Goal: Transaction & Acquisition: Purchase product/service

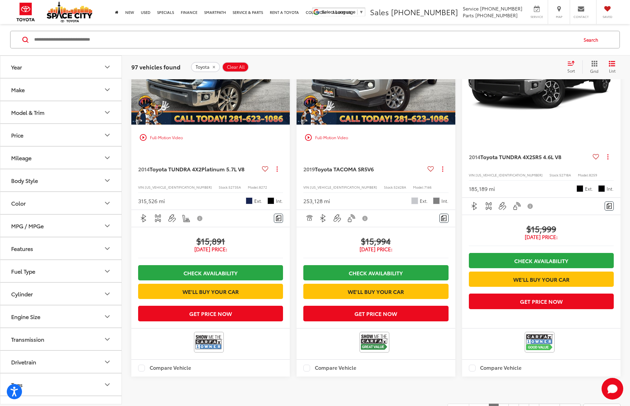
scroll to position [1244, 0]
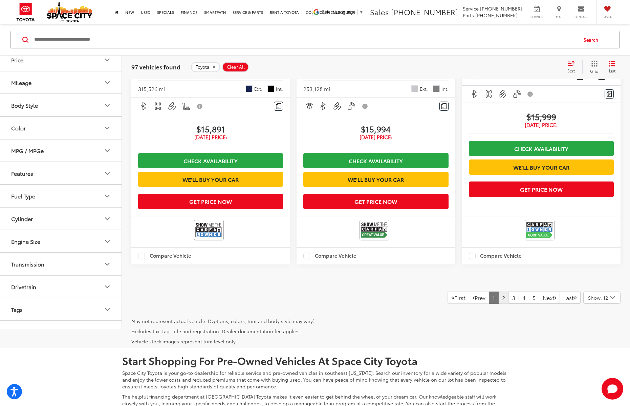
click at [498, 304] on link "2" at bounding box center [503, 297] width 10 height 12
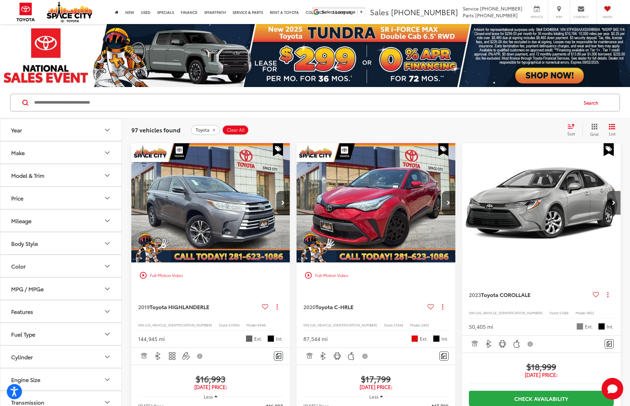
scroll to position [1420, 0]
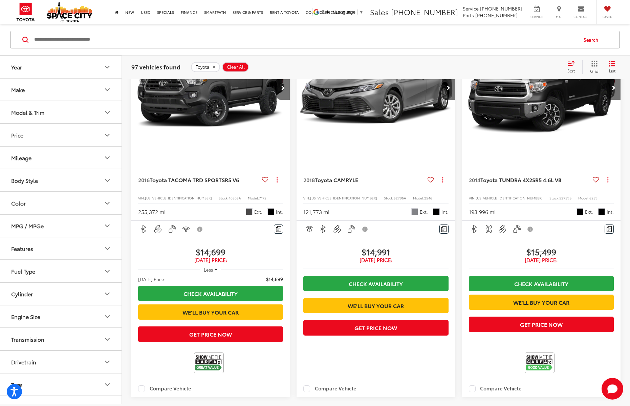
scroll to position [886, 0]
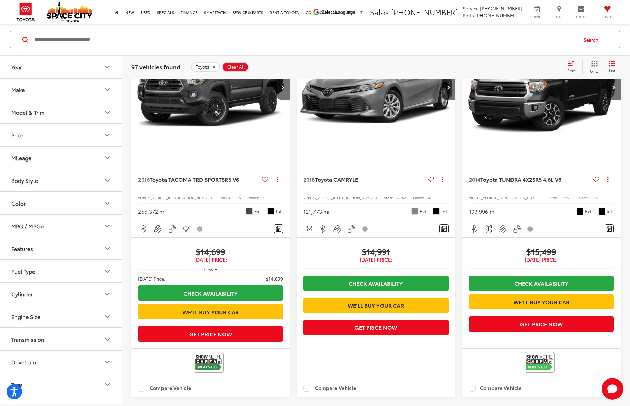
click at [555, 256] on span "$15,499" at bounding box center [541, 251] width 145 height 10
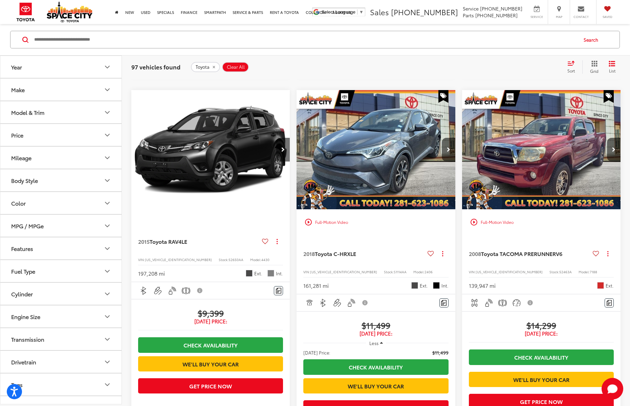
scroll to position [448, 0]
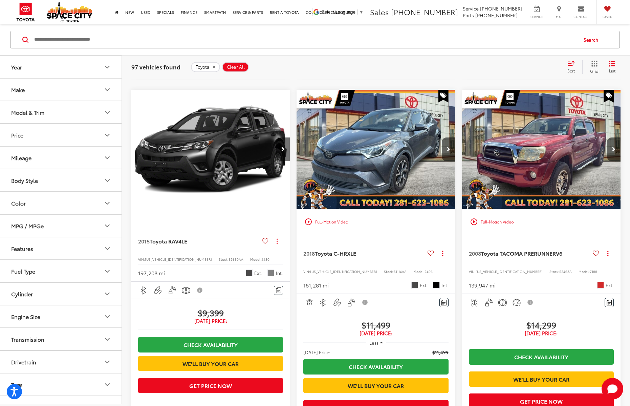
click at [257, 188] on img "2015 Toyota RAV4 LE 0" at bounding box center [210, 149] width 159 height 119
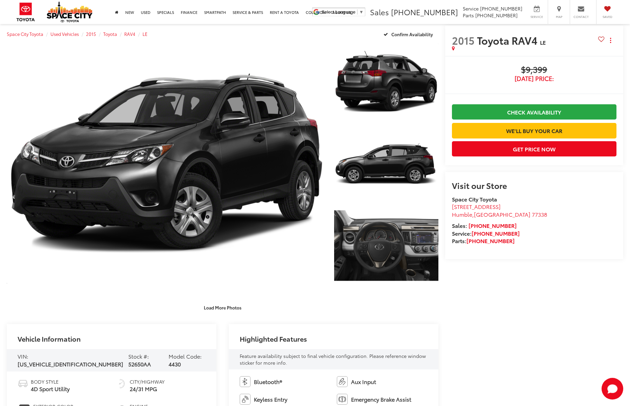
scroll to position [12, 0]
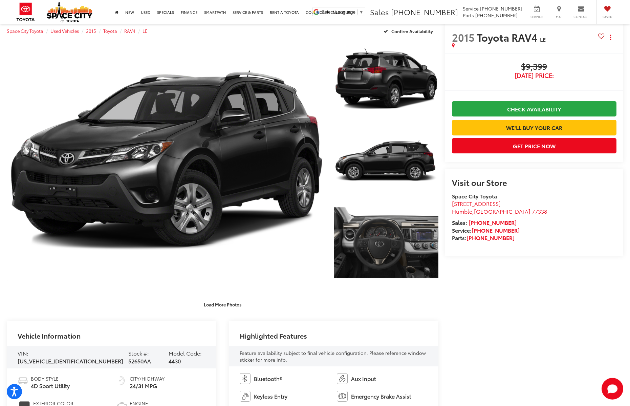
click at [225, 298] on div "Load More Photos" at bounding box center [223, 300] width 432 height 19
click at [229, 306] on button "Load More Photos" at bounding box center [222, 305] width 47 height 12
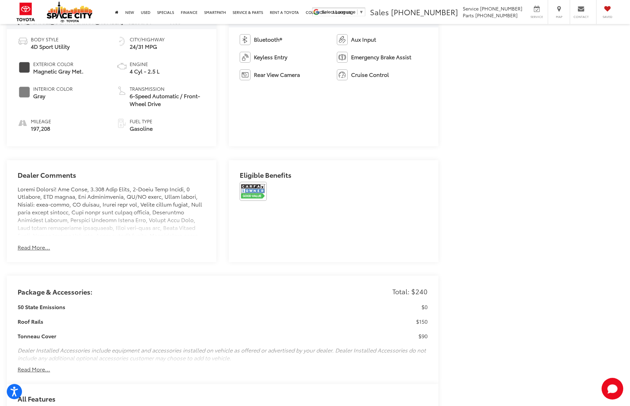
scroll to position [726, 0]
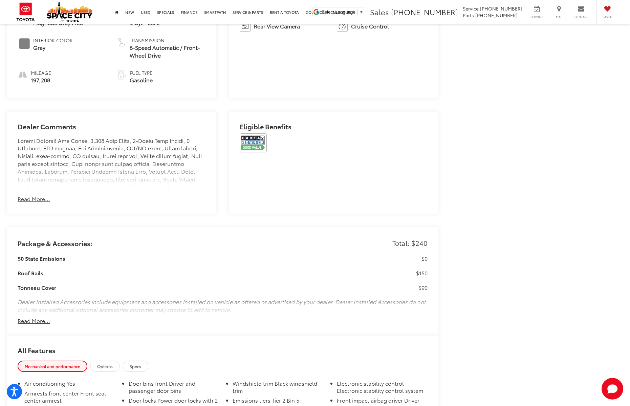
click at [22, 207] on div "Dealer Comments Space City Toyota is your premier Houston area Toyota dealer. F…" at bounding box center [112, 163] width 210 height 102
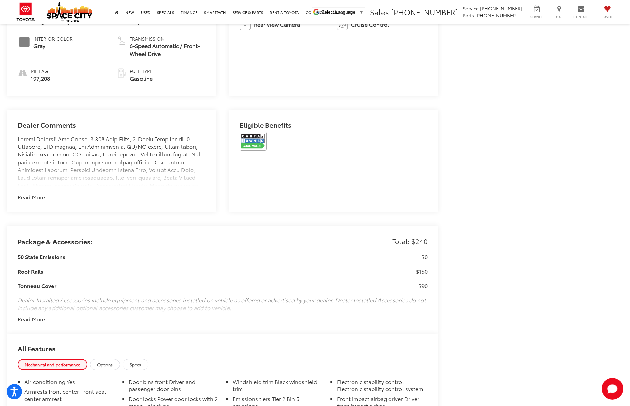
click at [35, 203] on div "Dealer Comments Space City Toyota is your premier Houston area Toyota dealer. F…" at bounding box center [112, 161] width 210 height 102
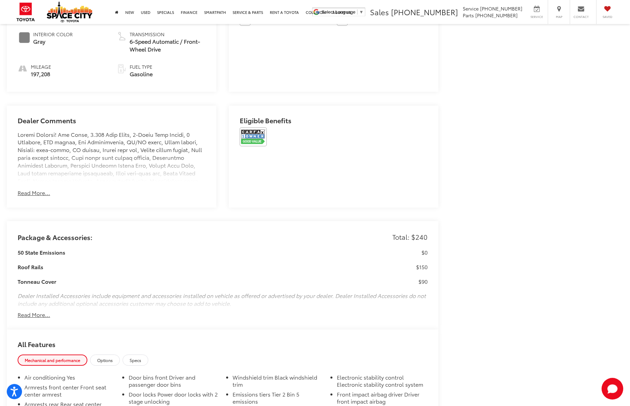
click at [40, 195] on div "Dealer Comments Space City Toyota is your premier Houston area Toyota dealer. F…" at bounding box center [112, 157] width 210 height 102
click at [39, 192] on button "Read More..." at bounding box center [34, 193] width 32 height 8
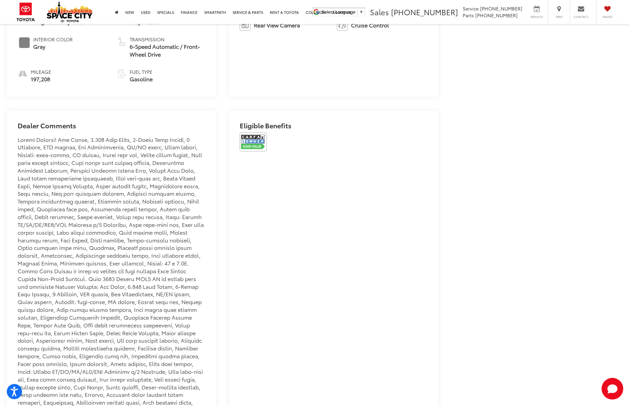
scroll to position [716, 0]
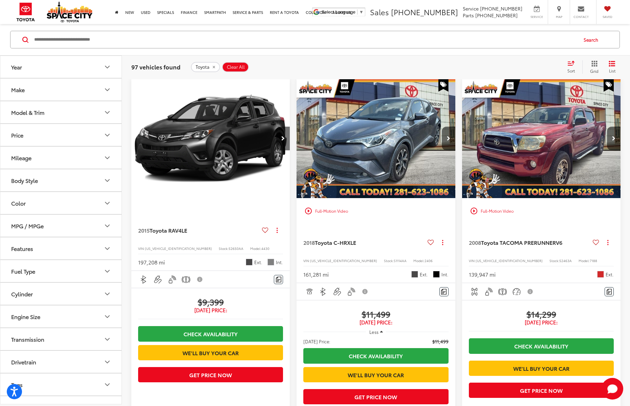
scroll to position [459, 0]
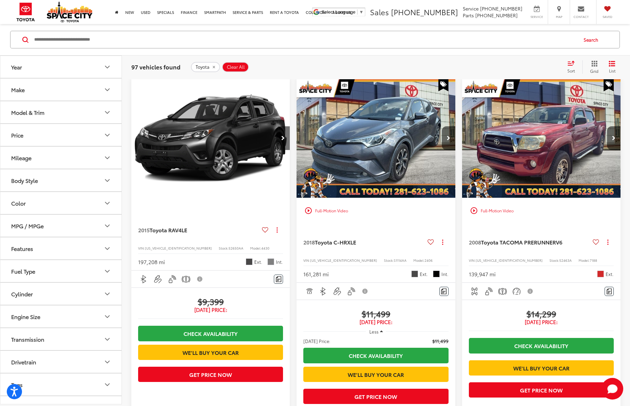
click at [274, 198] on img "2015 Toyota RAV4 LE 0" at bounding box center [210, 138] width 159 height 119
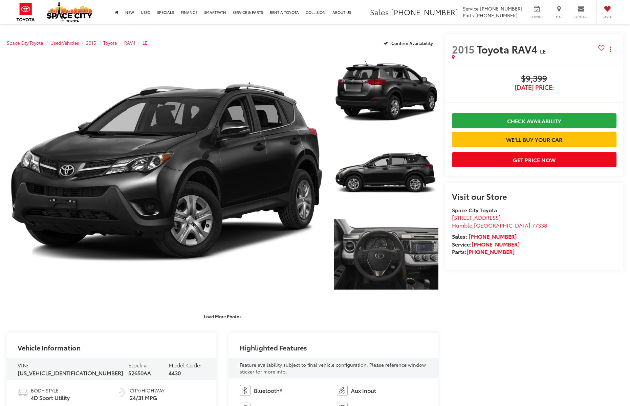
click at [381, 101] on link "Expand Photo 1" at bounding box center [386, 90] width 104 height 78
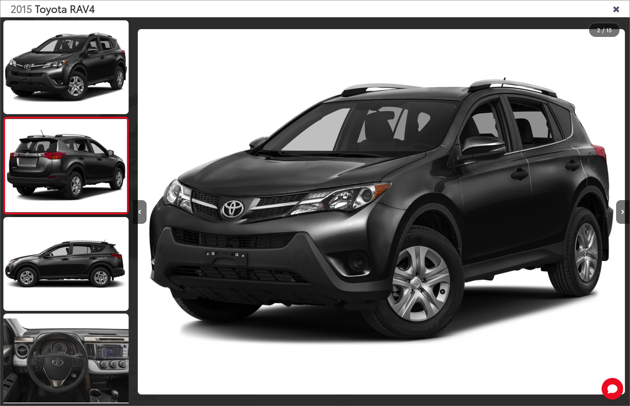
scroll to position [0, 497]
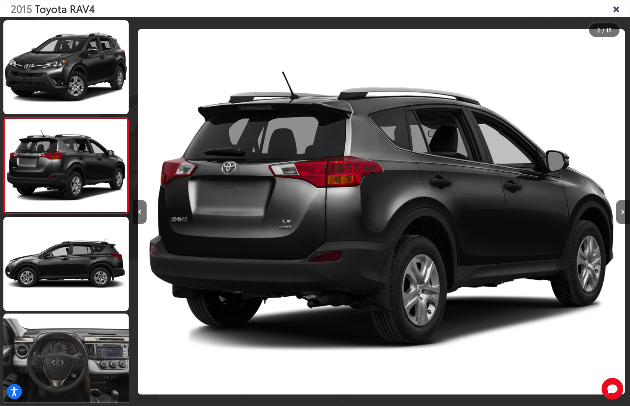
click at [608, 12] on div "2015 Toyota RAV4" at bounding box center [314, 8] width 629 height 17
click at [616, 9] on icon "Close gallery" at bounding box center [616, 8] width 7 height 9
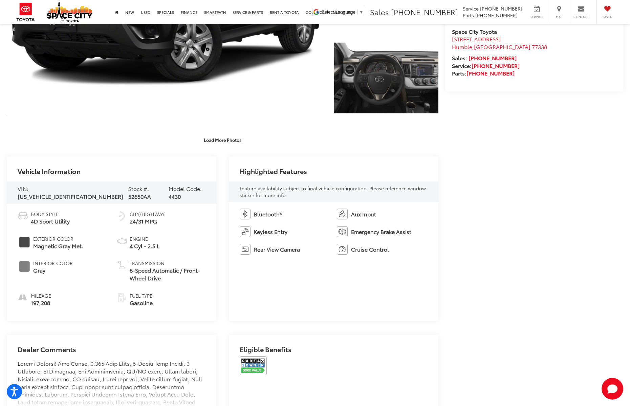
scroll to position [177, 0]
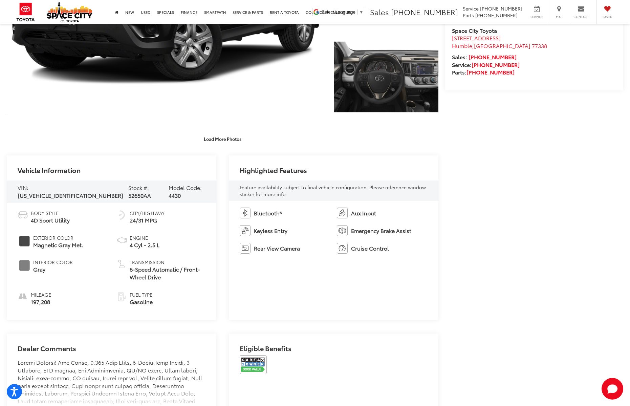
click at [59, 193] on span "[US_VEHICLE_IDENTIFICATION_NUMBER]" at bounding box center [71, 195] width 106 height 8
click at [128, 192] on span "52650AA" at bounding box center [139, 195] width 23 height 8
drag, startPoint x: 90, startPoint y: 190, endPoint x: 136, endPoint y: 190, distance: 46.7
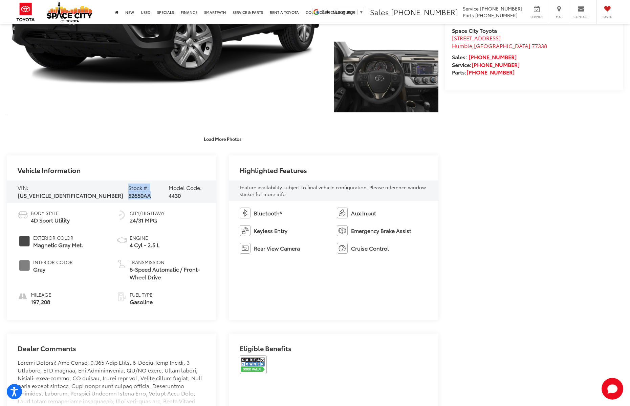
click at [136, 190] on div "VIN: [US_VEHICLE_IDENTIFICATION_NUMBER] Stock #: 52650AA Model Code: 4430" at bounding box center [112, 191] width 210 height 22
copy div "Stock #: 52650AA"
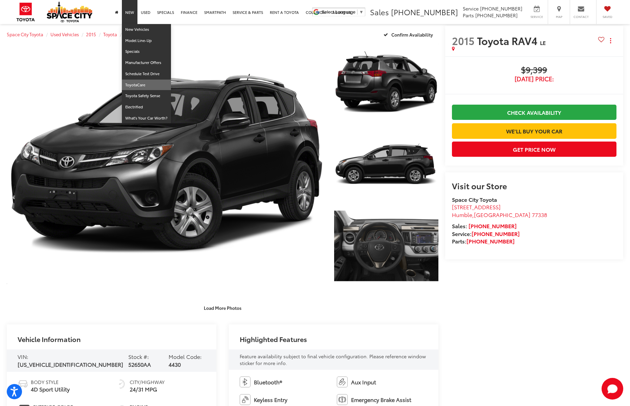
scroll to position [0, 0]
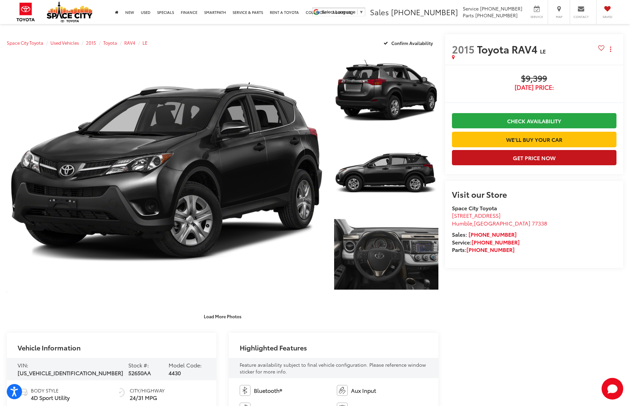
click at [555, 156] on button "Get Price Now" at bounding box center [534, 157] width 164 height 15
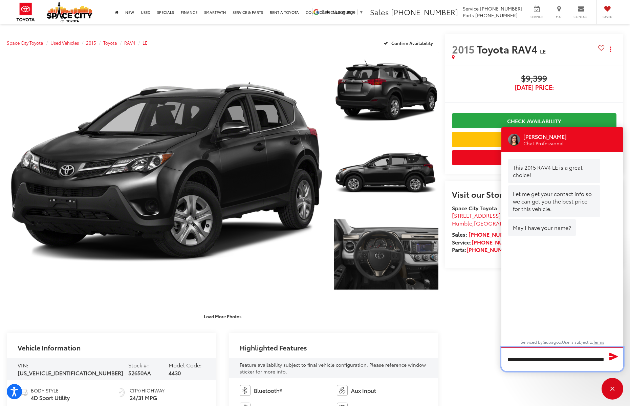
type input "**********"
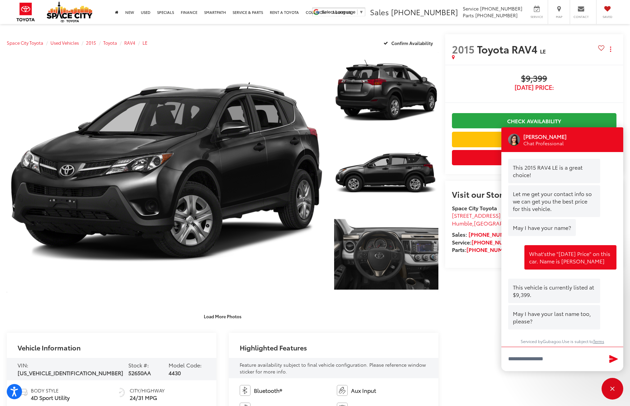
scroll to position [0, 0]
click at [557, 359] on input "Type your message" at bounding box center [562, 359] width 122 height 24
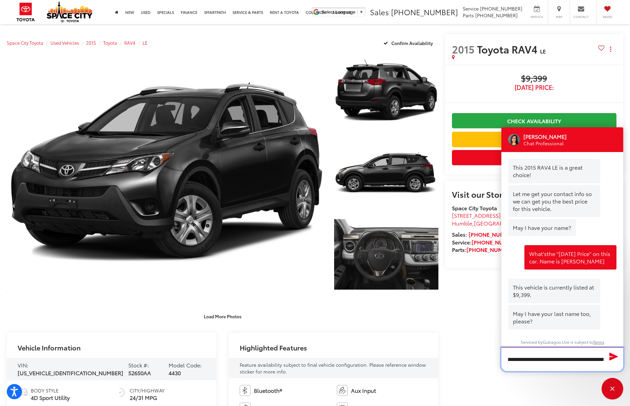
type input "**********"
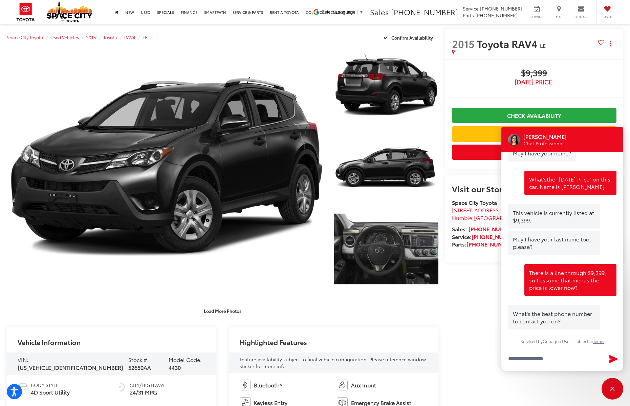
scroll to position [7, 0]
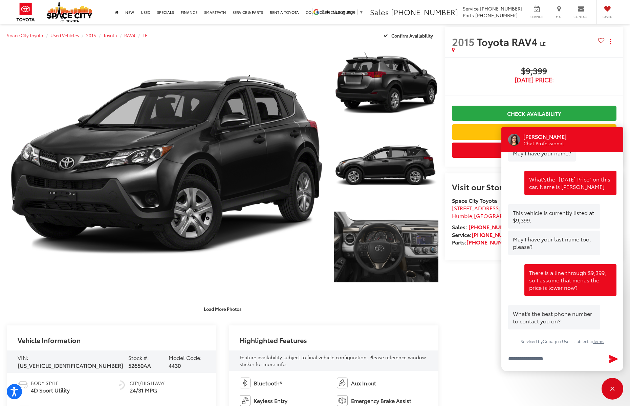
click at [566, 79] on span "[DATE] Price:" at bounding box center [534, 79] width 164 height 7
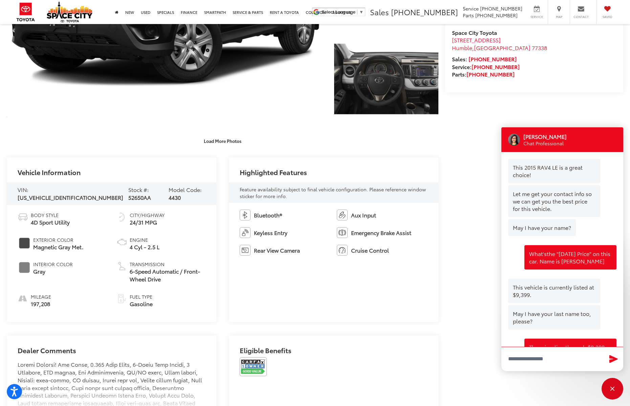
scroll to position [0, 0]
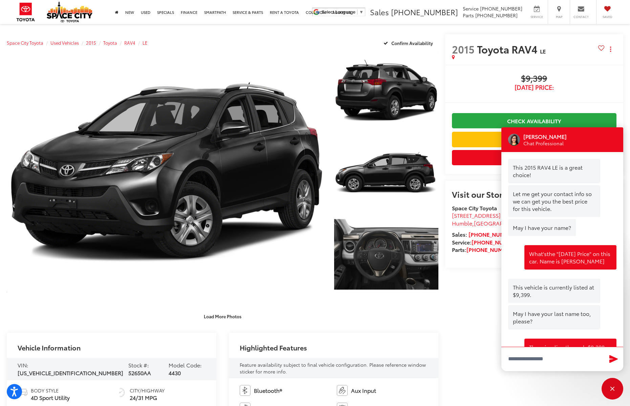
click at [128, 371] on span "52650AA" at bounding box center [139, 373] width 23 height 8
copy div "52650AA"
drag, startPoint x: 89, startPoint y: 368, endPoint x: 136, endPoint y: 369, distance: 47.4
click at [136, 369] on div "VIN: [US_VEHICLE_IDENTIFICATION_NUMBER] Stock #: 52650AA Model Code: 4430" at bounding box center [112, 369] width 210 height 22
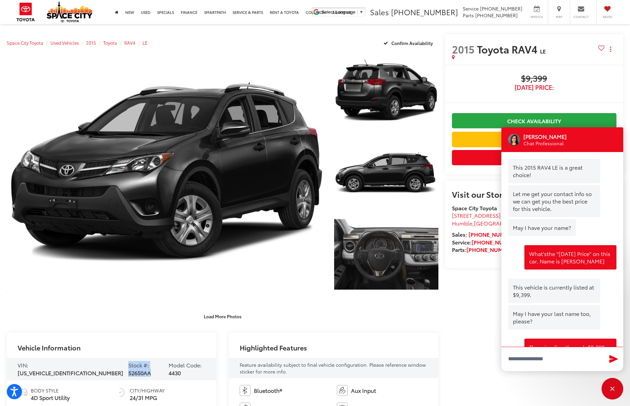
copy div "Stock #: 52650AA"
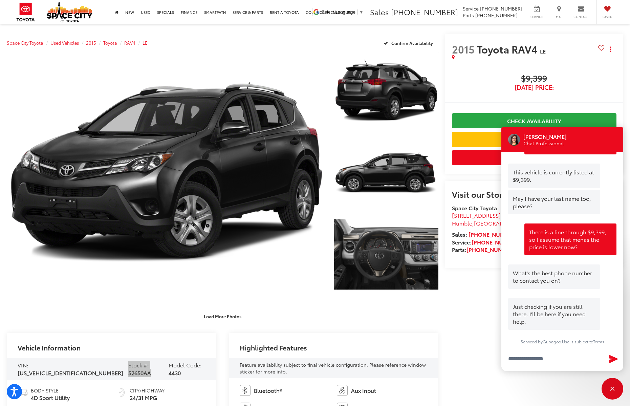
scroll to position [115, 0]
click at [609, 388] on div "Close" at bounding box center [612, 389] width 22 height 22
